Goal: Information Seeking & Learning: Learn about a topic

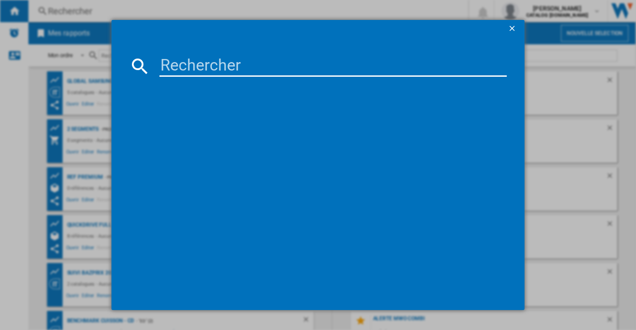
click at [200, 69] on input at bounding box center [333, 66] width 348 height 21
paste input "GBM22HSADH"
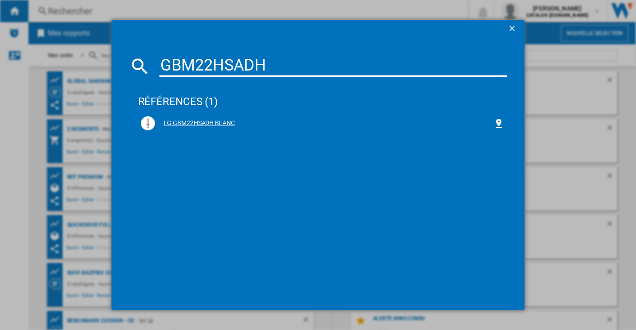
type input "GBM22HSADH"
click at [215, 122] on div "LG GBM22HSADH BLANC" at bounding box center [324, 123] width 339 height 9
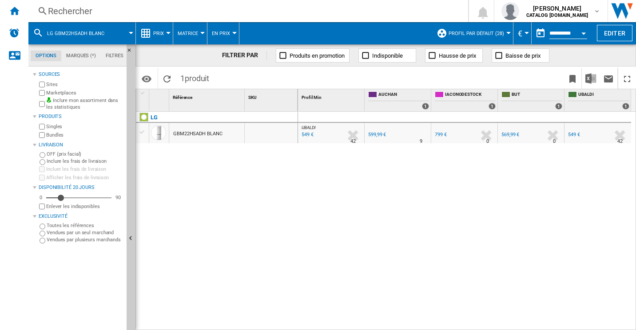
click at [150, 26] on div "Prix" at bounding box center [154, 33] width 28 height 22
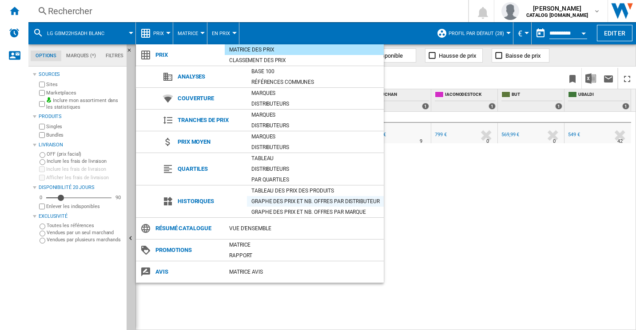
click at [290, 198] on div "Graphe des prix et nb. offres par distributeur" at bounding box center [315, 201] width 137 height 9
